Goal: Information Seeking & Learning: Learn about a topic

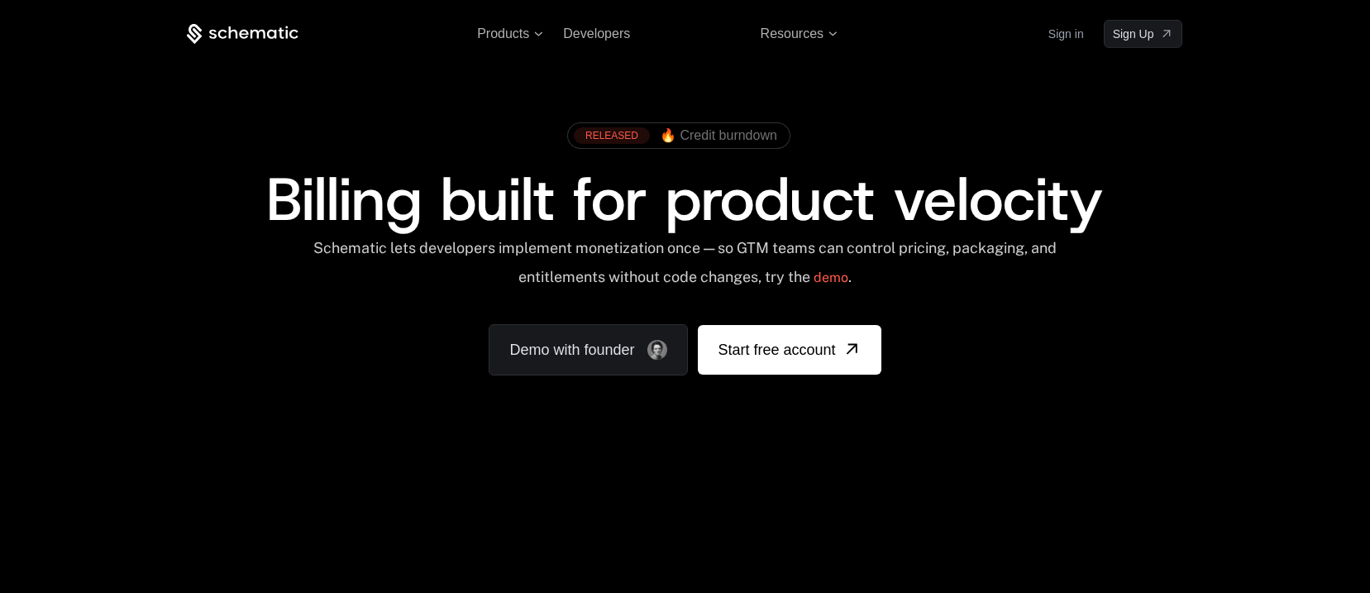
click at [916, 235] on span "Billing built for product velocity" at bounding box center [684, 199] width 837 height 79
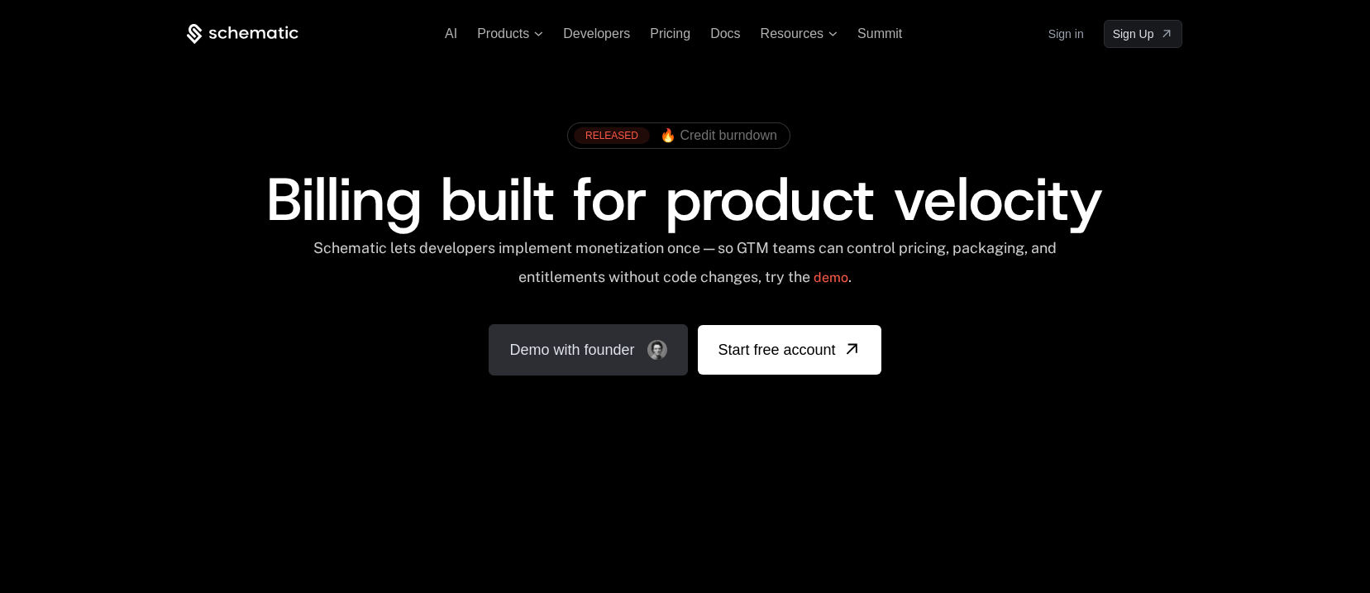
click at [634, 349] on link "Demo with founder" at bounding box center [588, 349] width 199 height 51
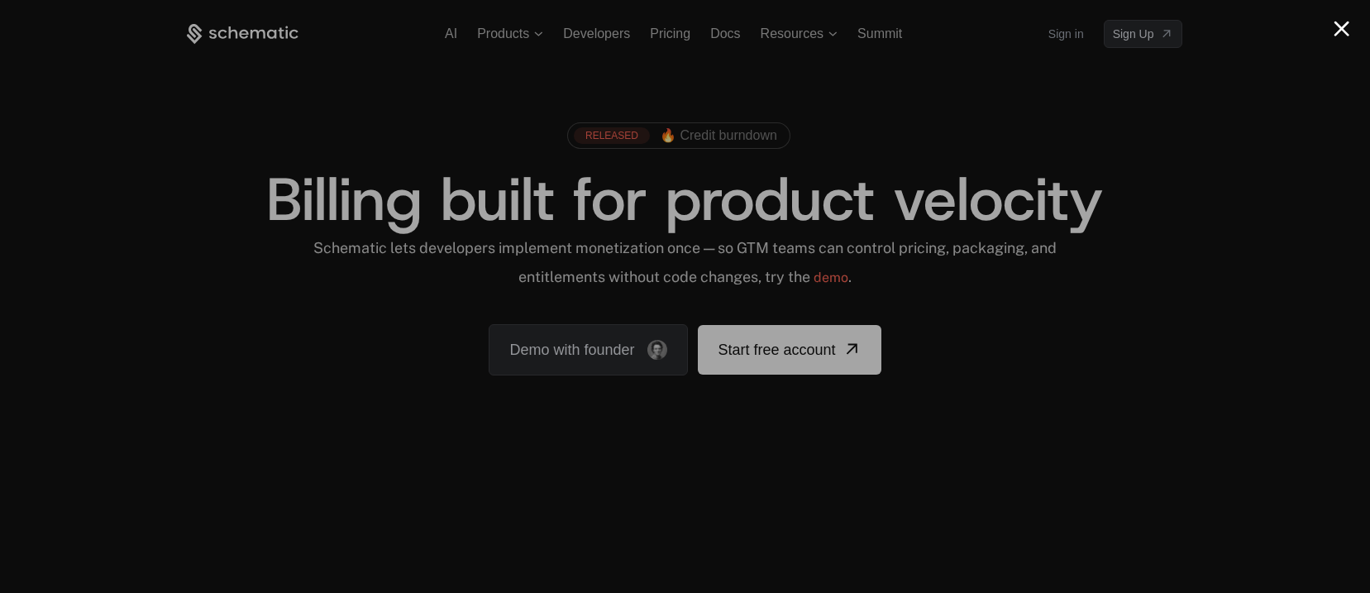
click at [1140, 173] on div at bounding box center [685, 296] width 1370 height 593
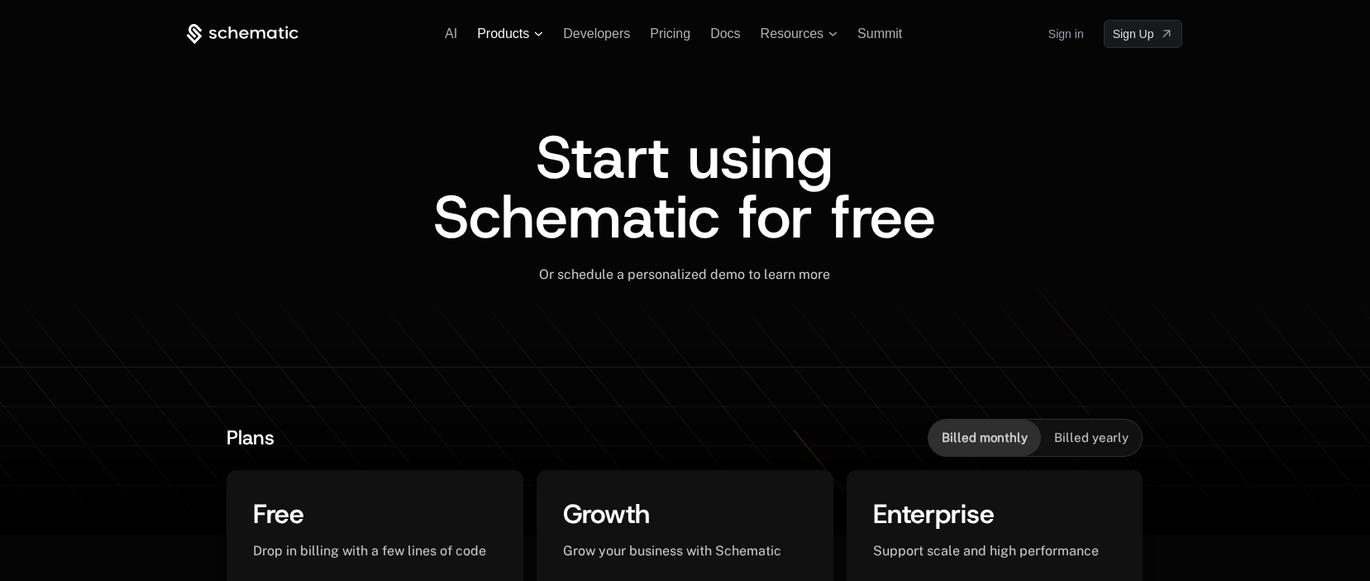
click at [529, 36] on span "Products" at bounding box center [503, 33] width 52 height 15
